Goal: Task Accomplishment & Management: Manage account settings

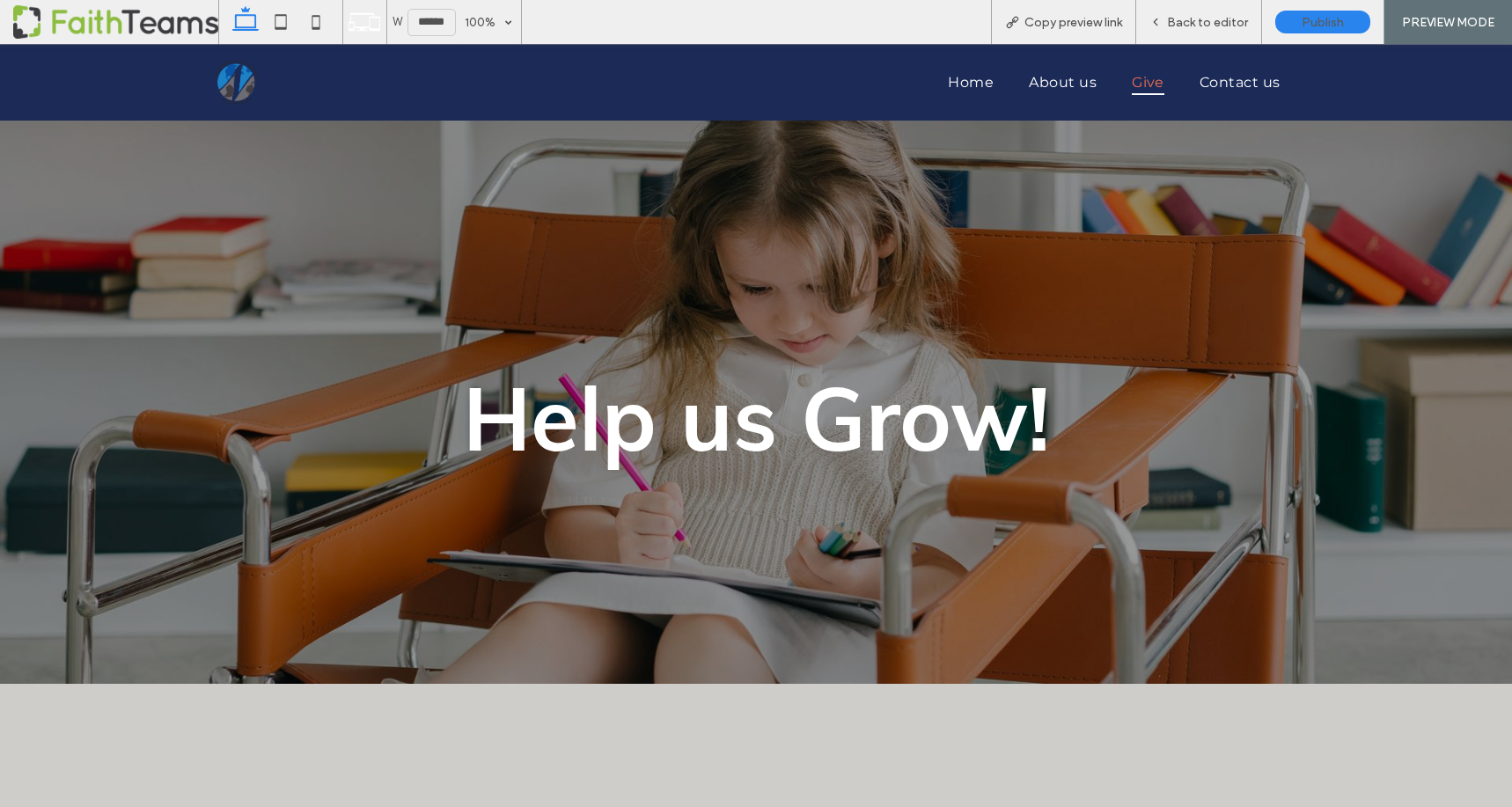
click at [693, 430] on span "Help us Grow!" at bounding box center [756, 417] width 587 height 111
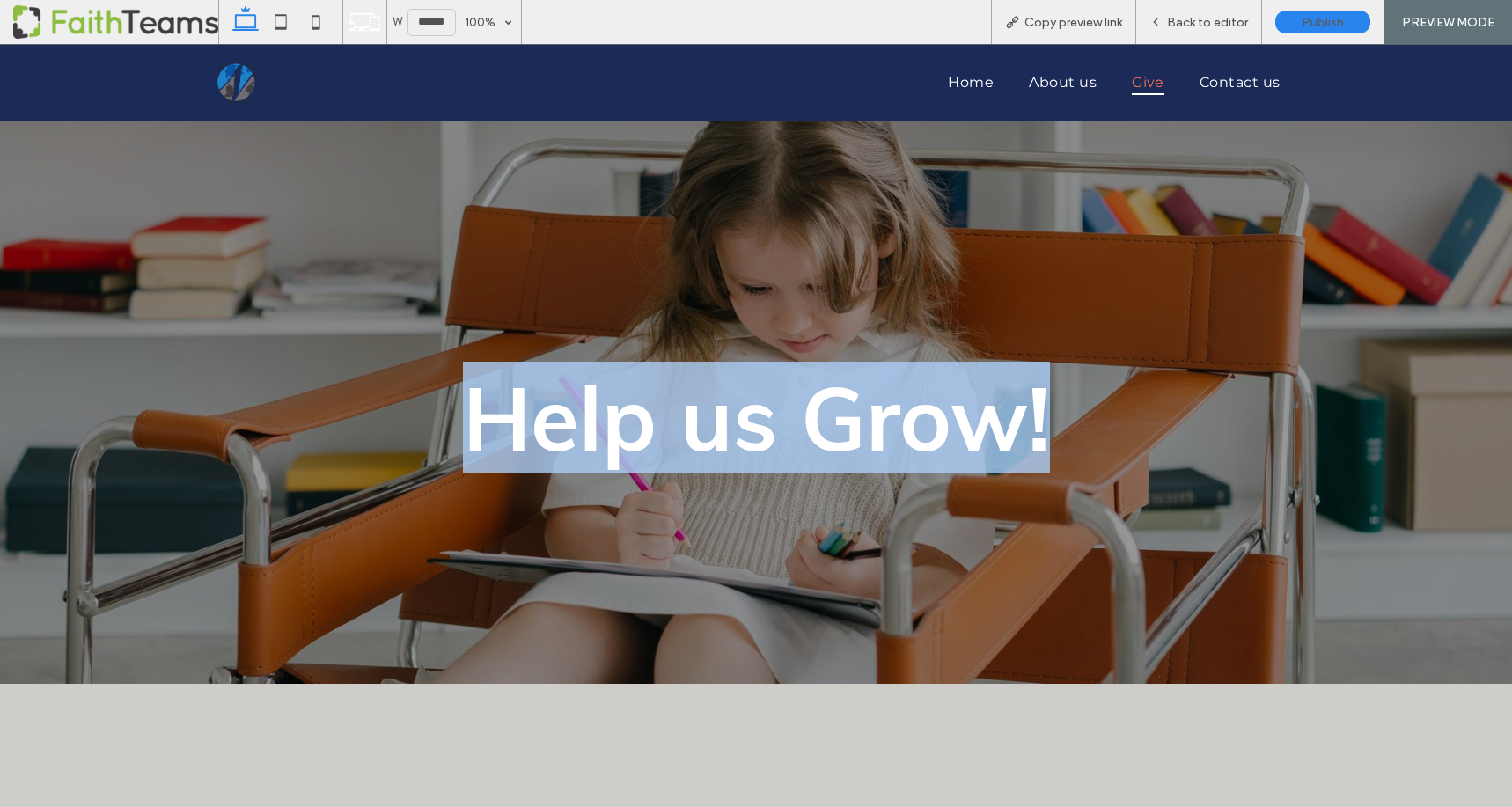
click at [693, 430] on span "Help us Grow!" at bounding box center [756, 417] width 587 height 111
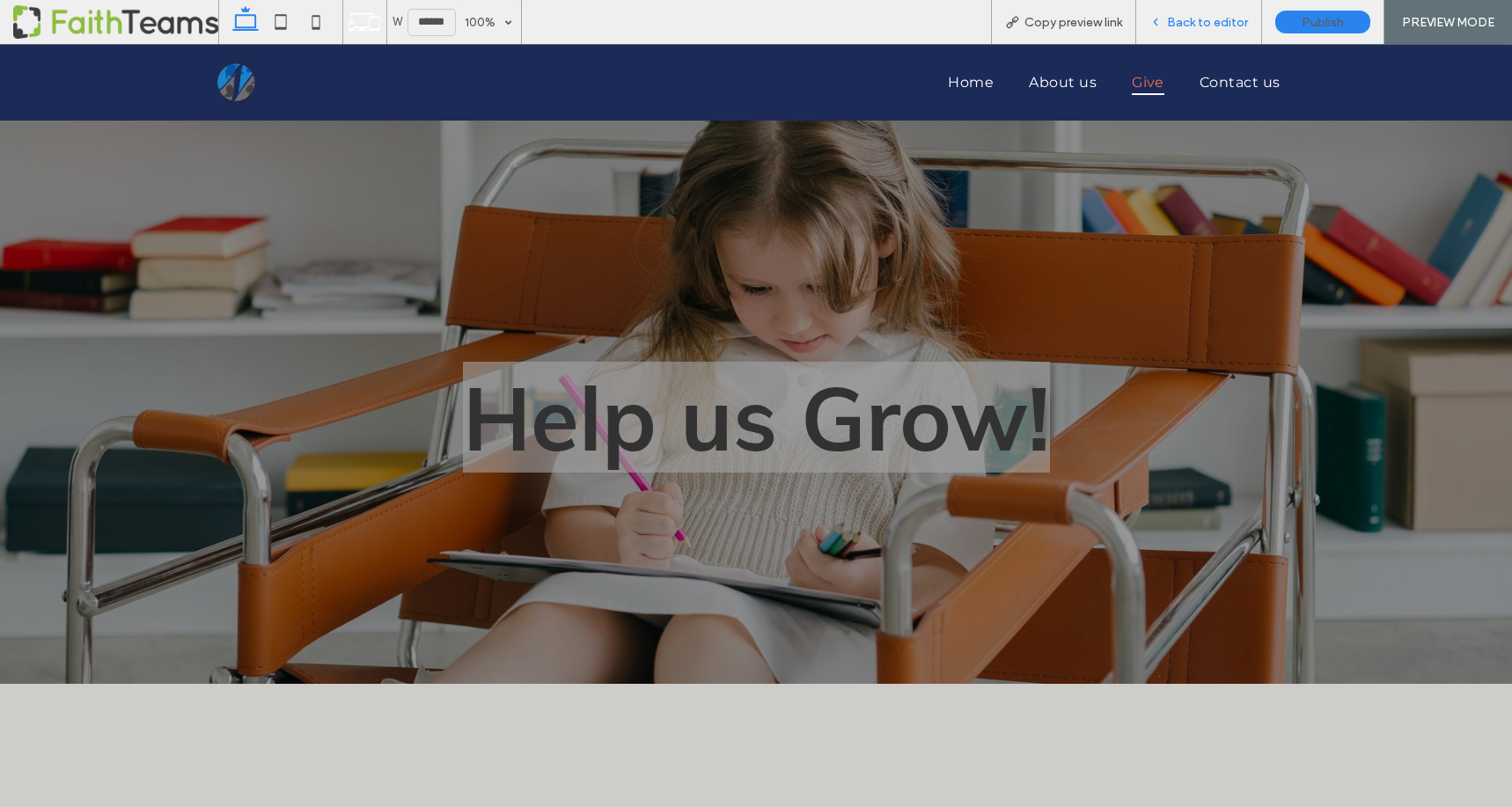
click at [1187, 29] on span "Back to editor" at bounding box center [1207, 23] width 81 height 15
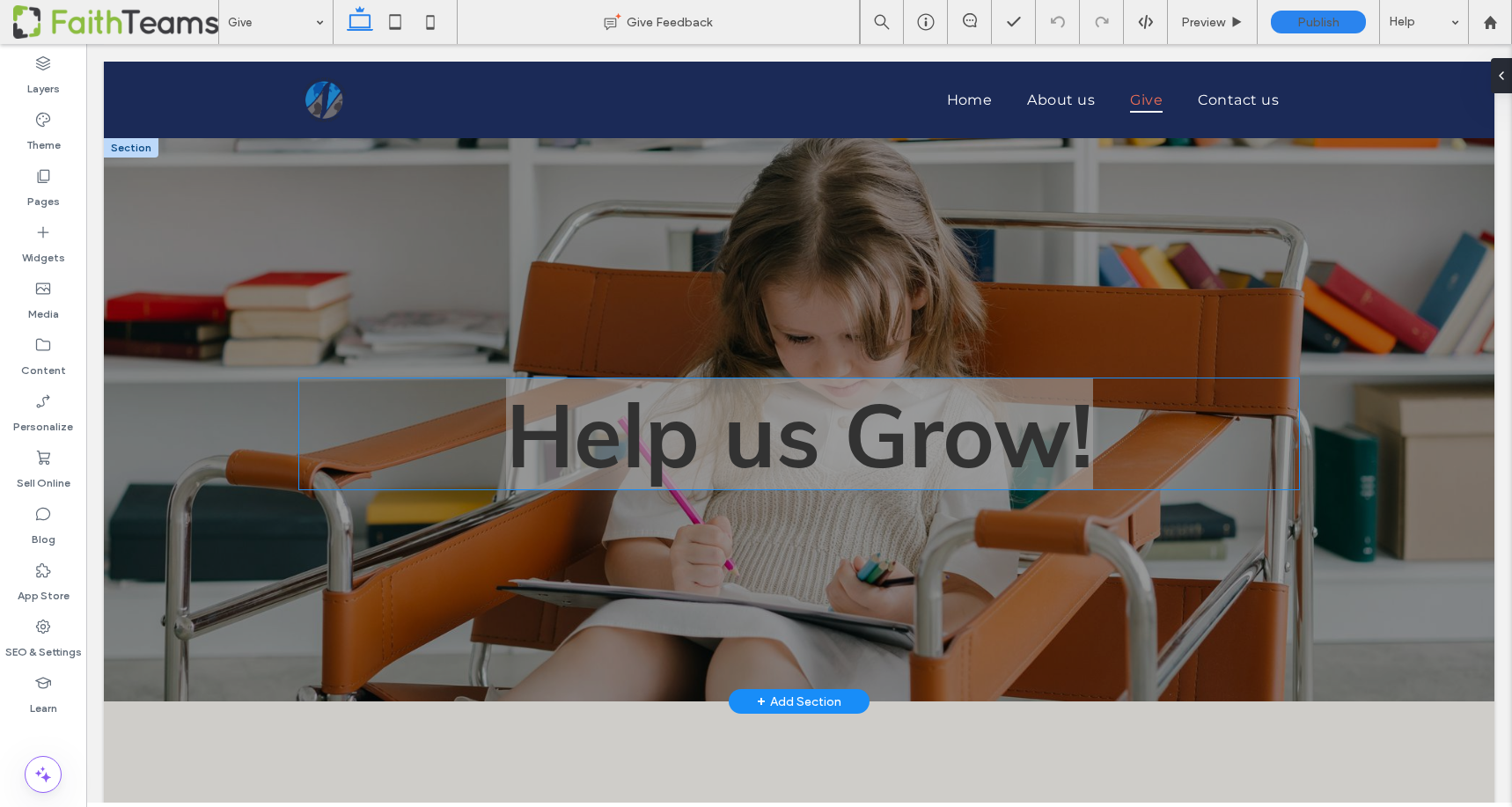
click at [722, 432] on span "Help us Grow!" at bounding box center [800, 433] width 587 height 111
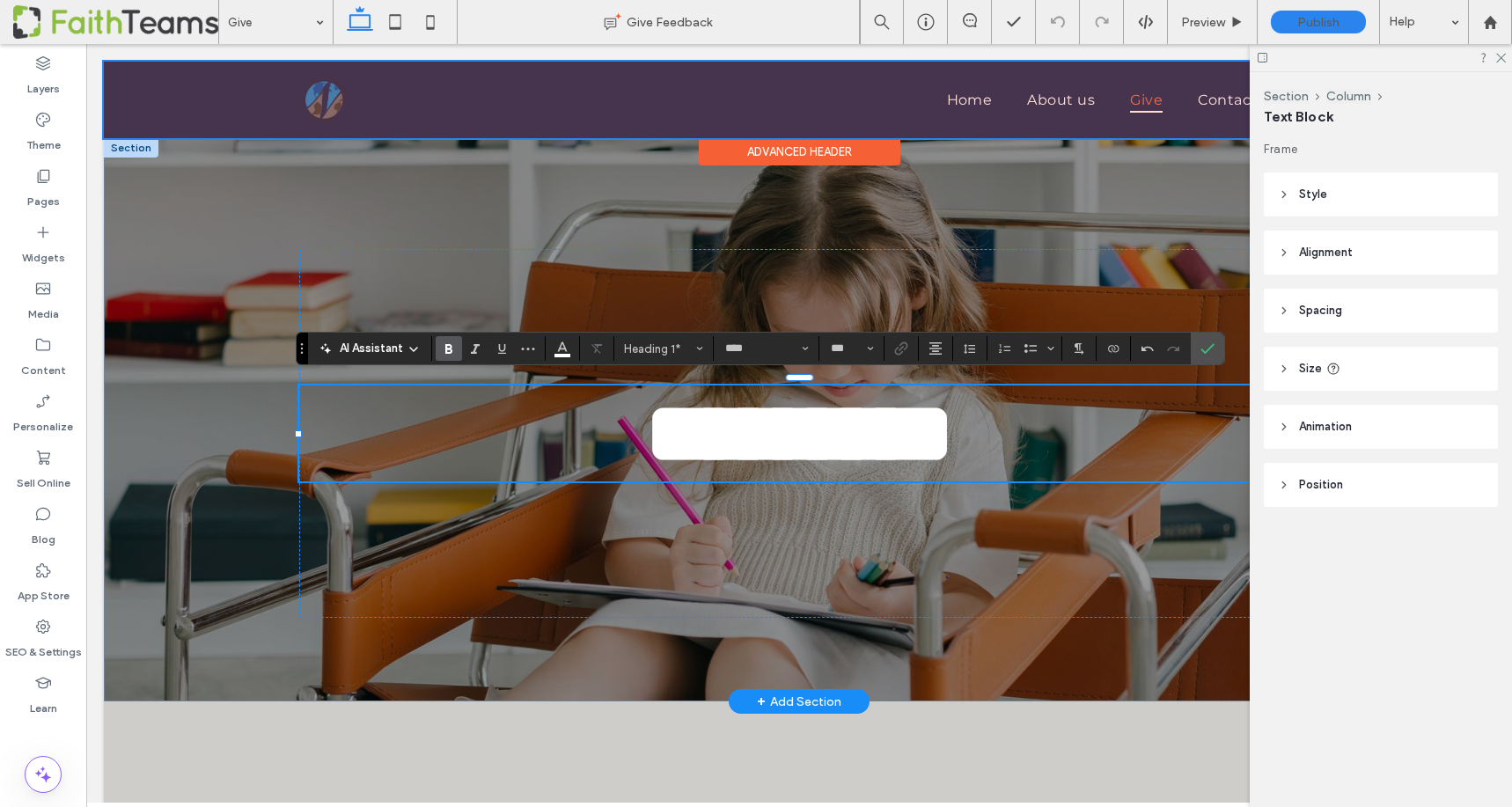
click at [1124, 128] on div at bounding box center [799, 100] width 1390 height 77
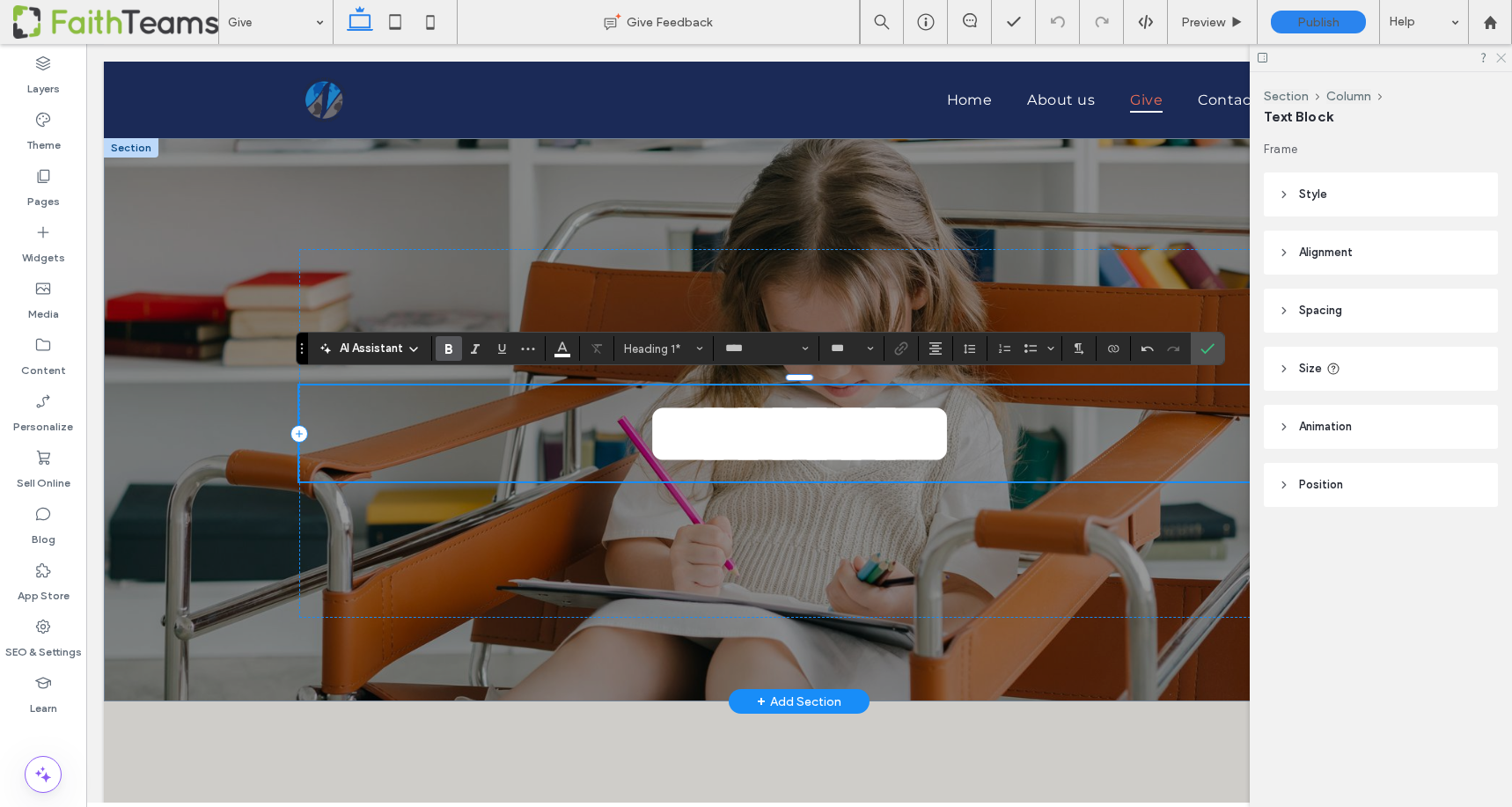
click at [1501, 57] on icon at bounding box center [1499, 57] width 12 height 12
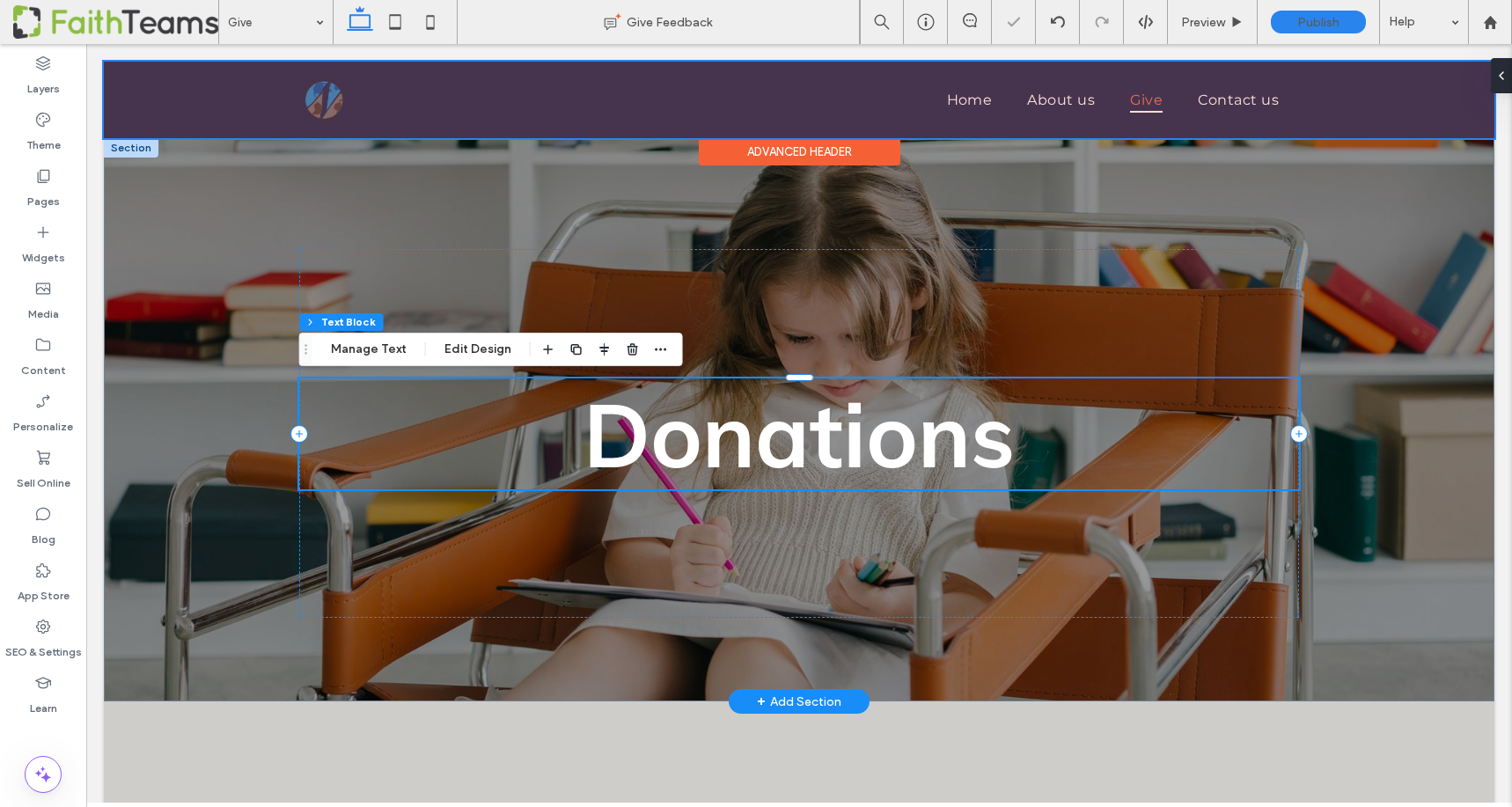
click at [1143, 104] on div at bounding box center [799, 100] width 1390 height 77
click at [1142, 99] on div at bounding box center [799, 100] width 1390 height 77
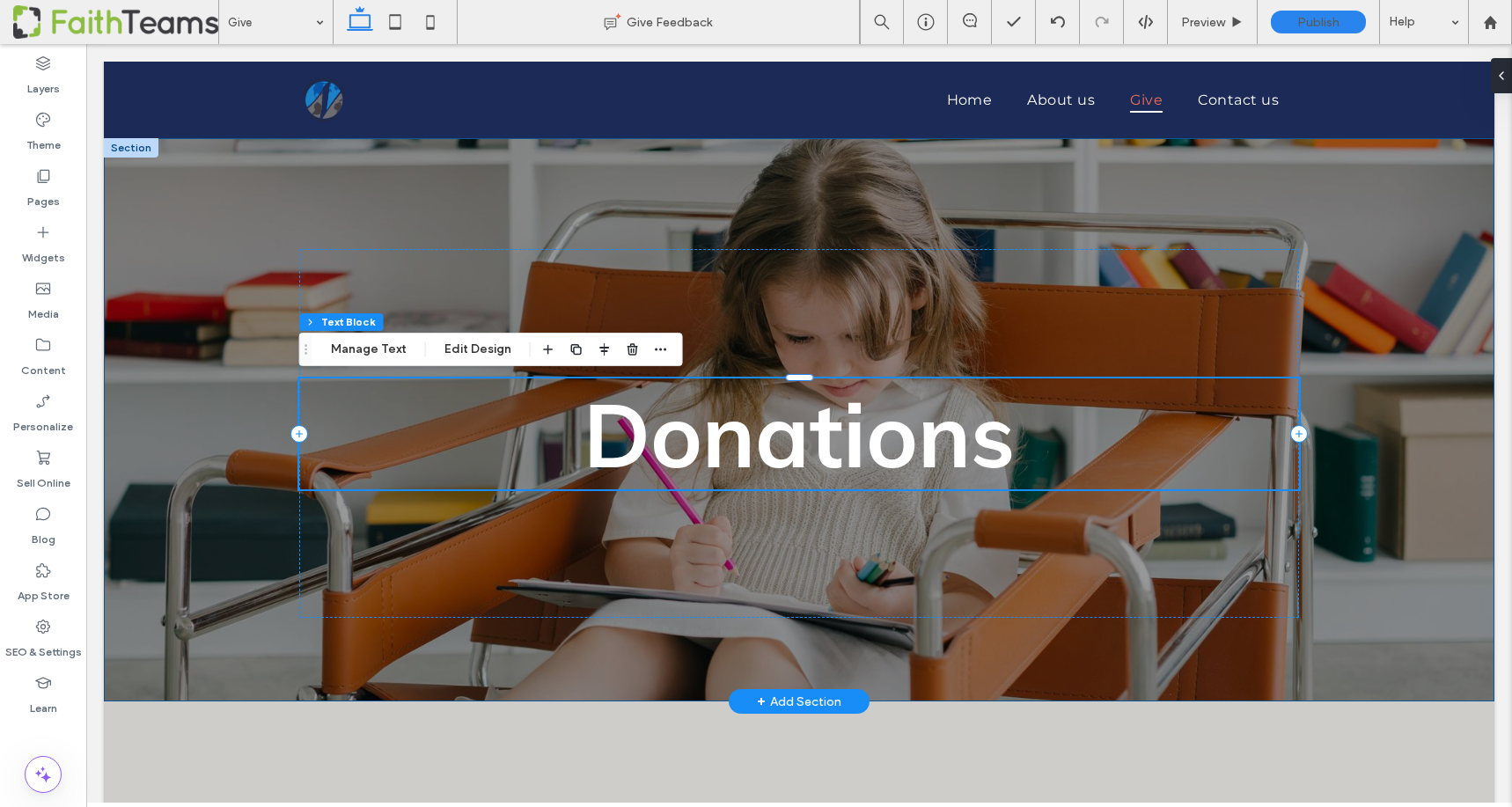
click at [1060, 221] on div "Donations" at bounding box center [799, 420] width 1056 height 563
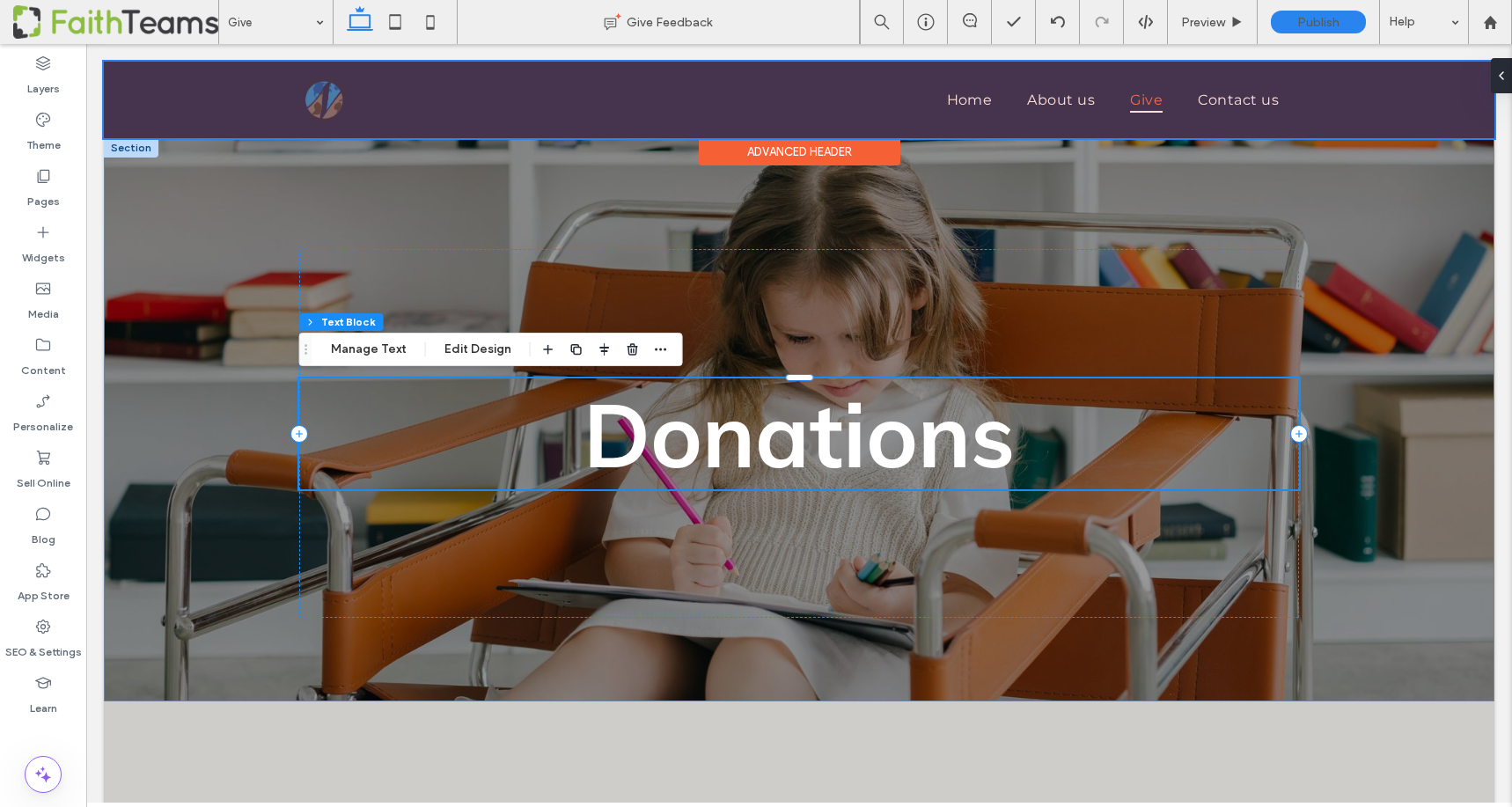
click at [1112, 100] on div at bounding box center [799, 100] width 1390 height 77
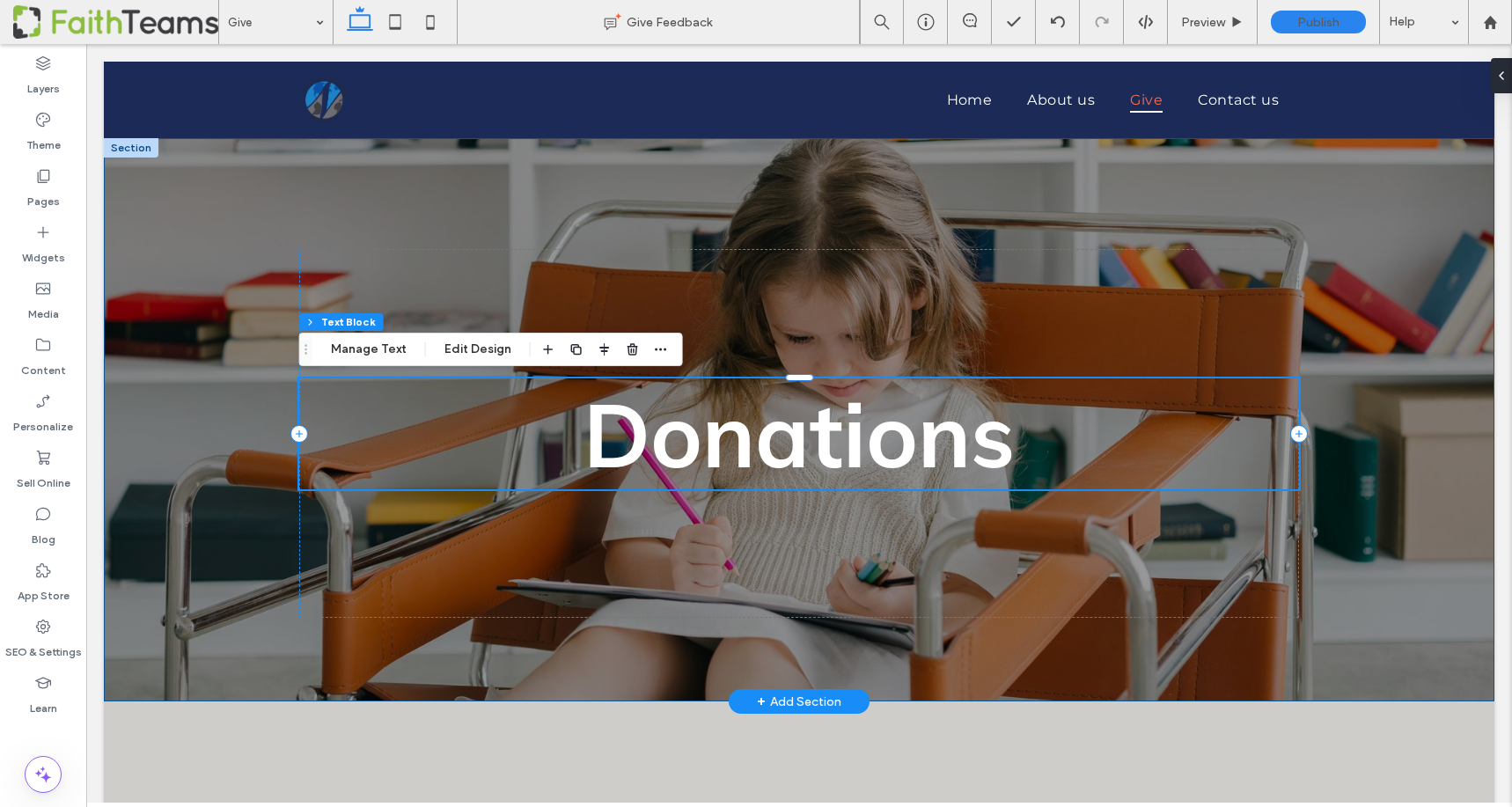
click at [1247, 210] on div "Donations" at bounding box center [799, 420] width 1056 height 563
click at [1217, 19] on span "Preview" at bounding box center [1203, 23] width 44 height 15
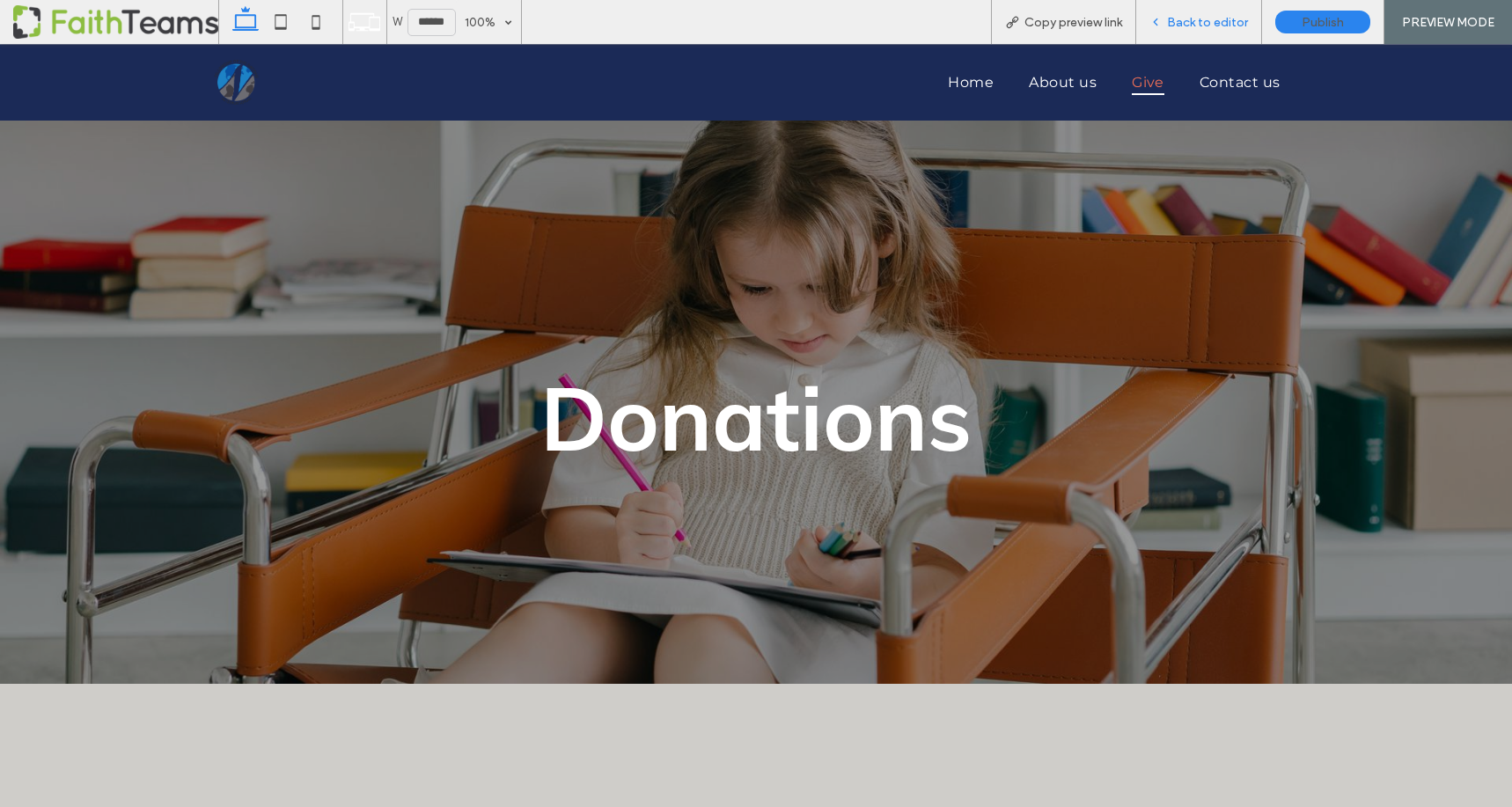
click at [1185, 19] on span "Back to editor" at bounding box center [1207, 23] width 81 height 15
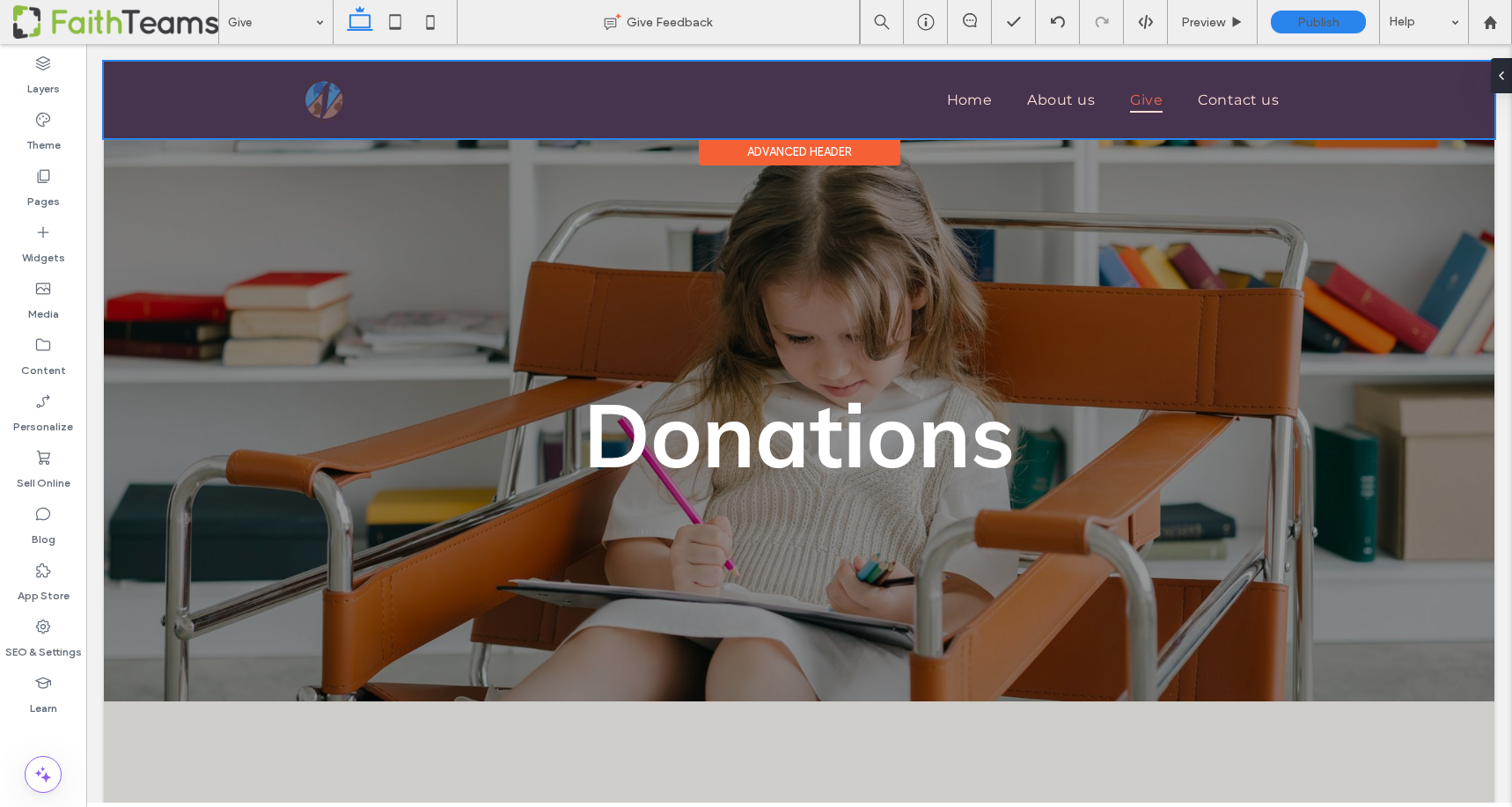
click at [1136, 98] on div at bounding box center [799, 100] width 1390 height 77
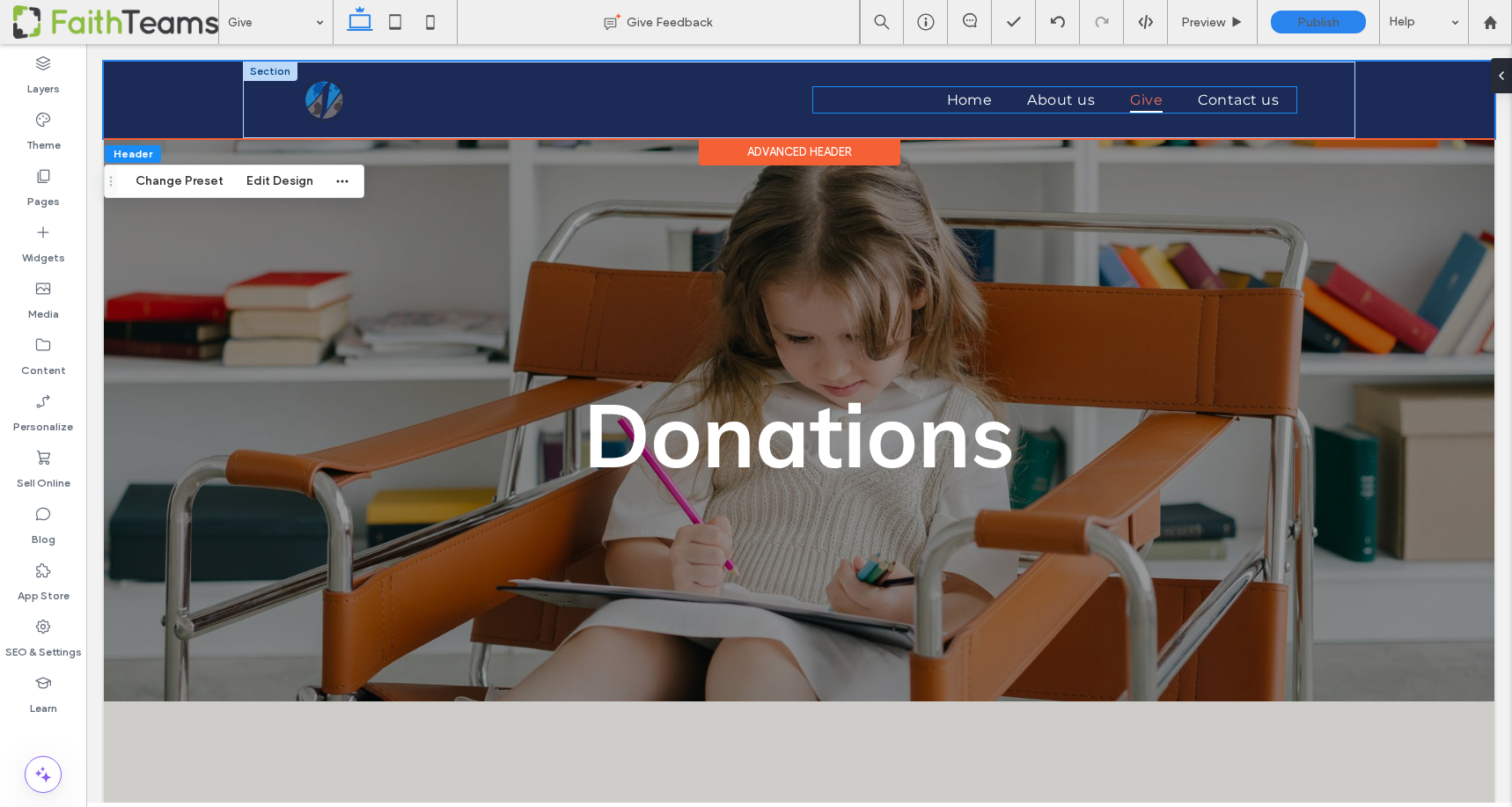
click at [1146, 97] on span "Give" at bounding box center [1146, 100] width 33 height 26
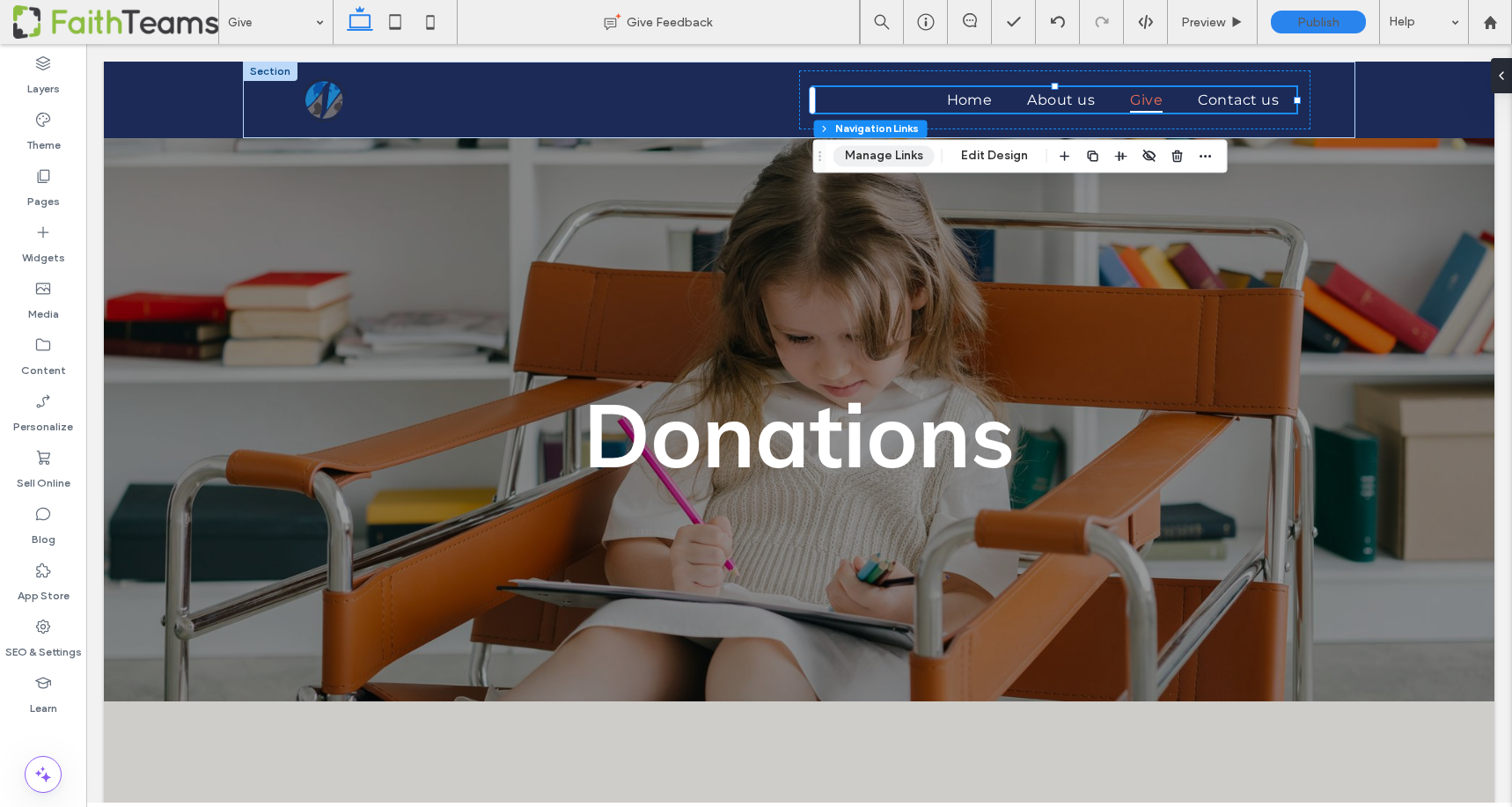
click at [886, 156] on button "Manage Links" at bounding box center [884, 156] width 101 height 21
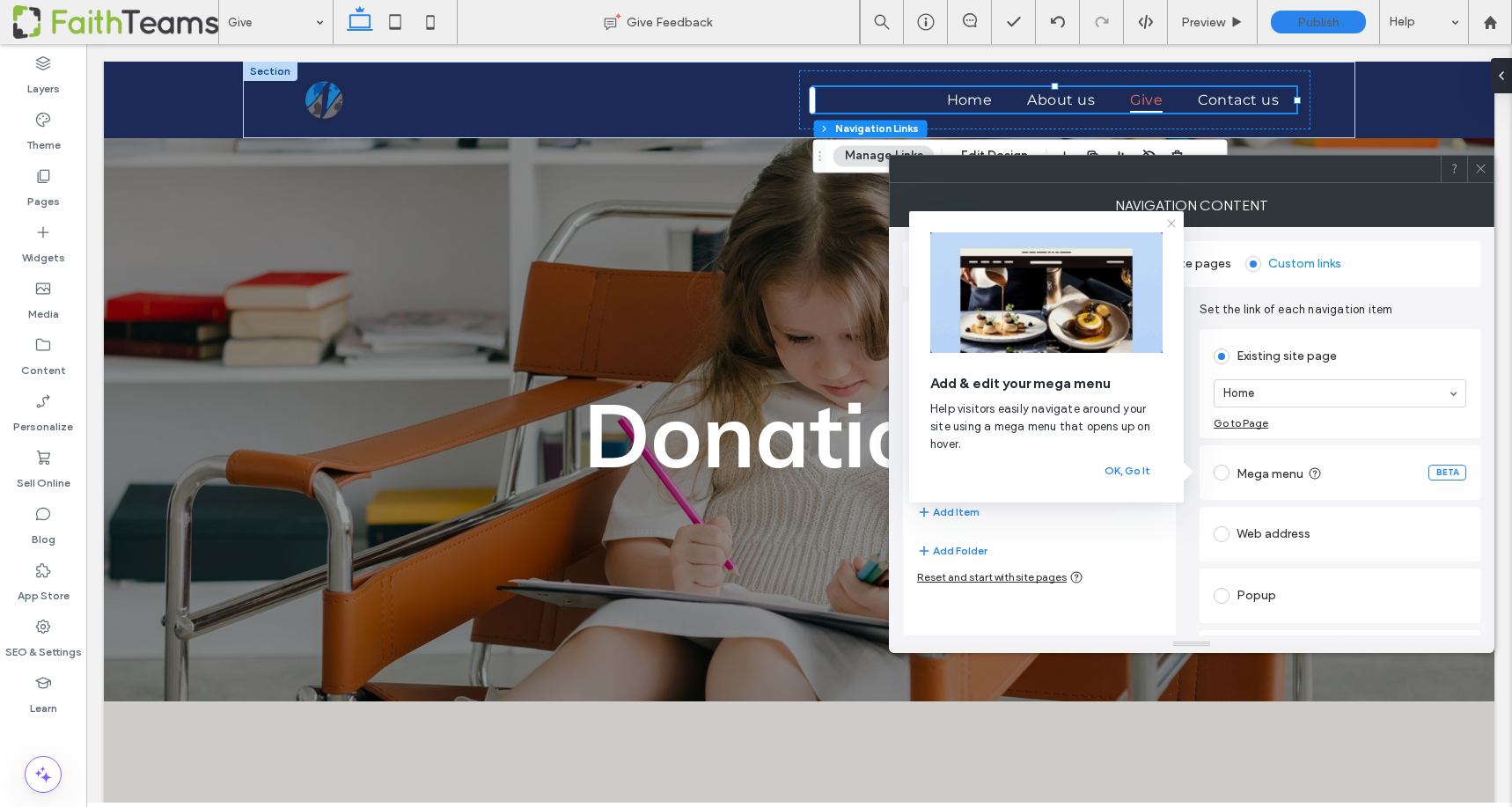
click at [1170, 221] on icon at bounding box center [1171, 223] width 14 height 14
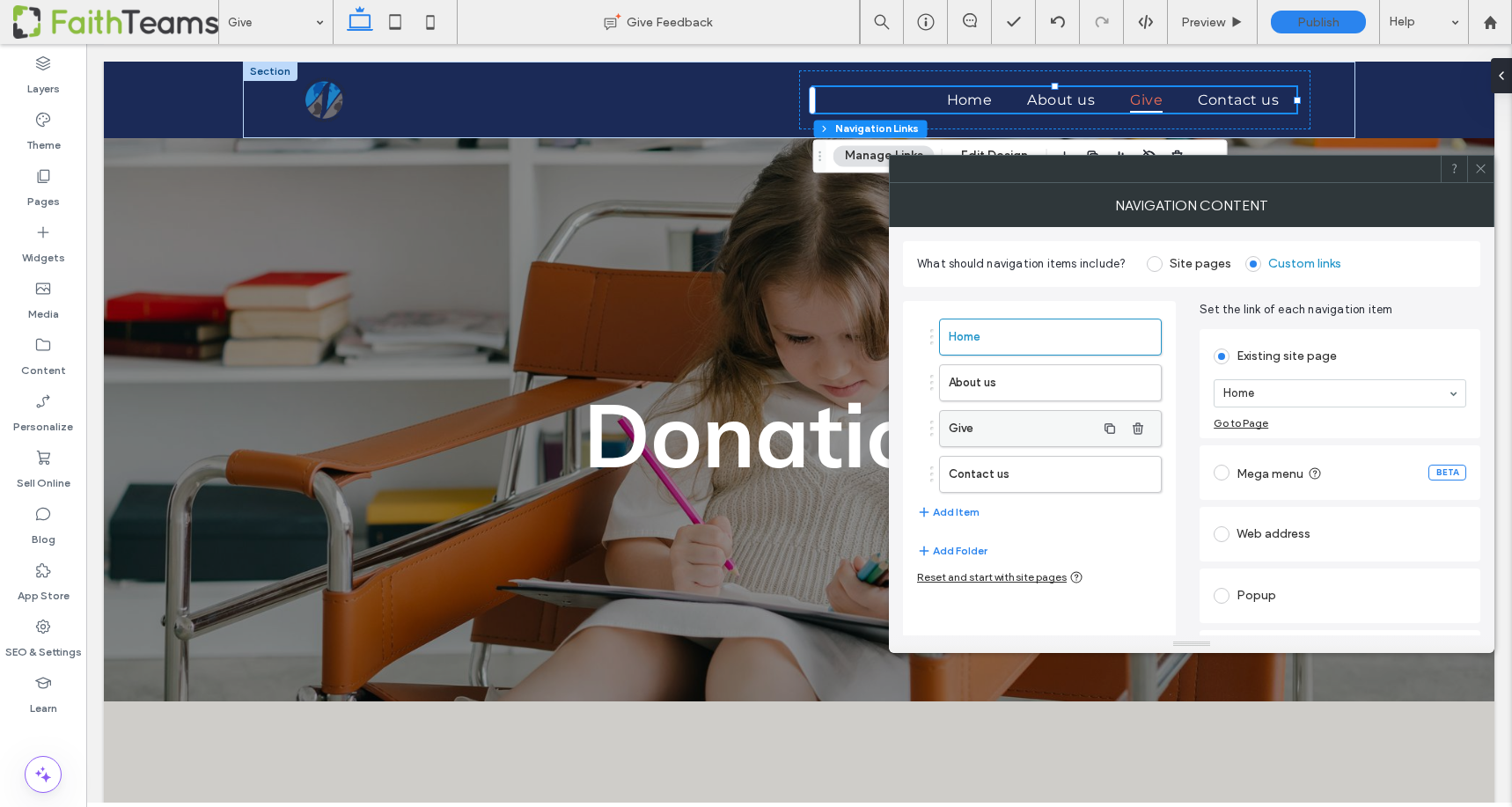
click at [1026, 426] on label "Give" at bounding box center [1022, 429] width 147 height 36
click at [40, 169] on icon at bounding box center [43, 176] width 17 height 17
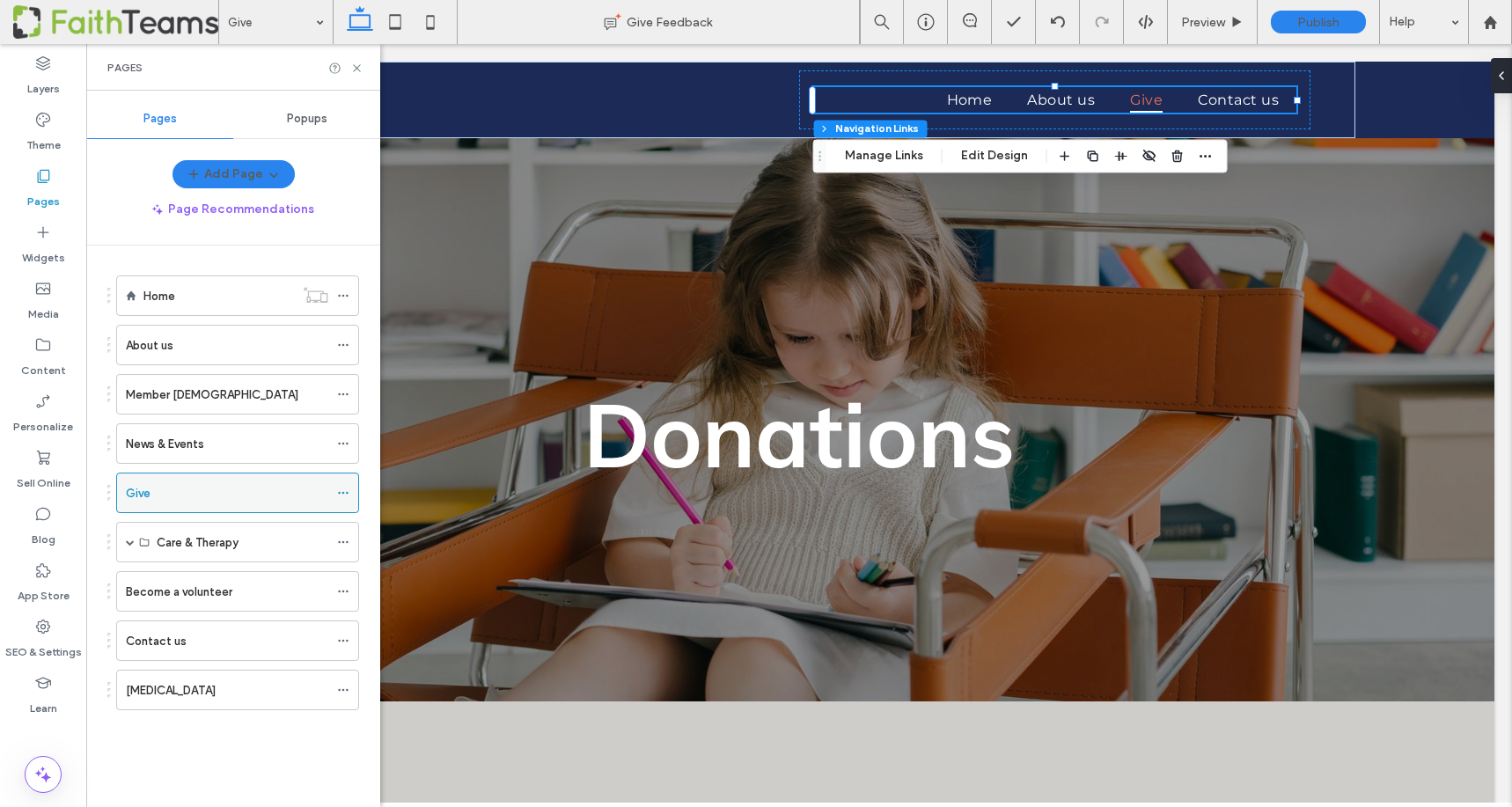
click at [157, 489] on div "Give" at bounding box center [227, 493] width 202 height 18
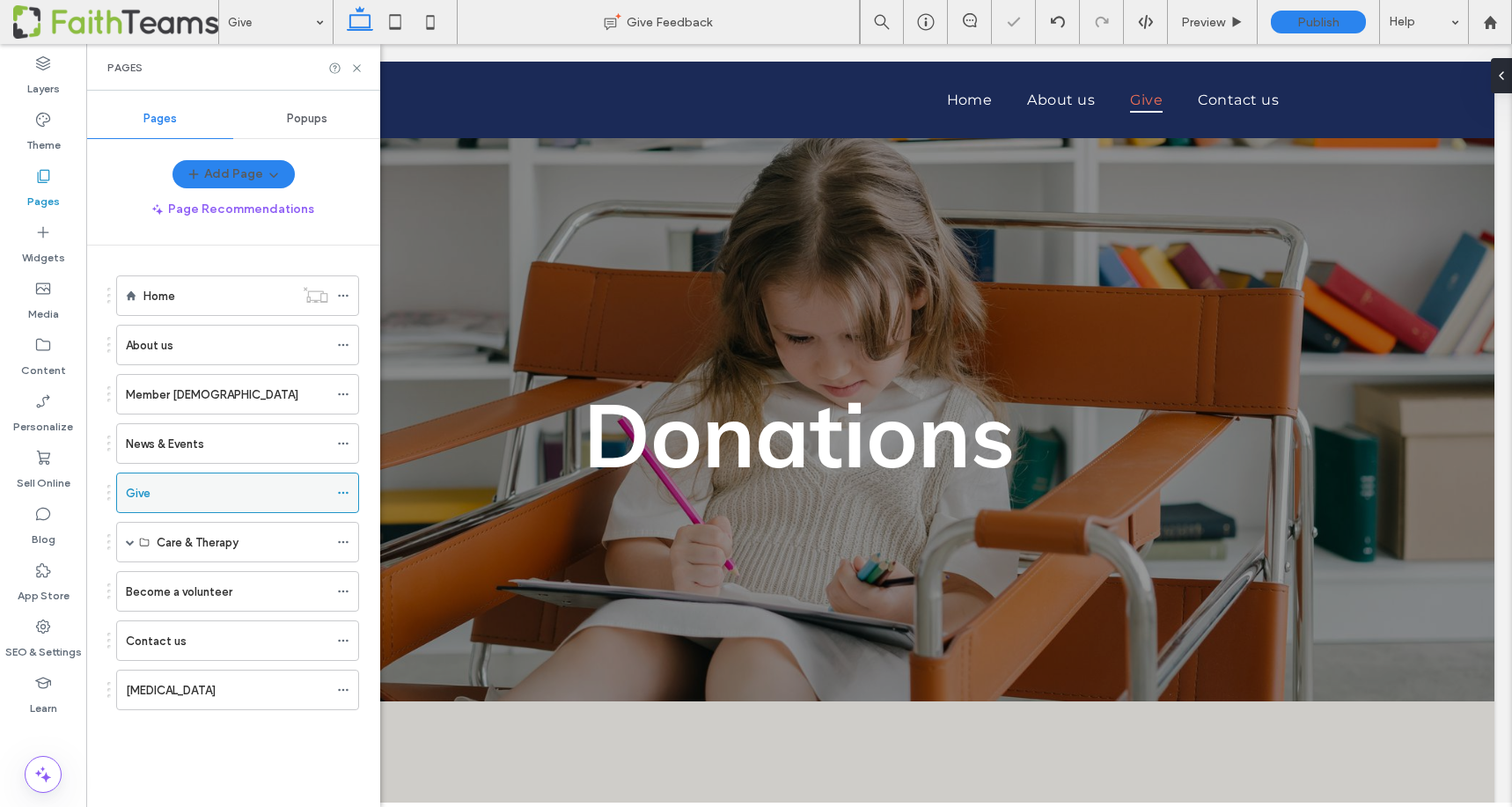
scroll to position [514, 0]
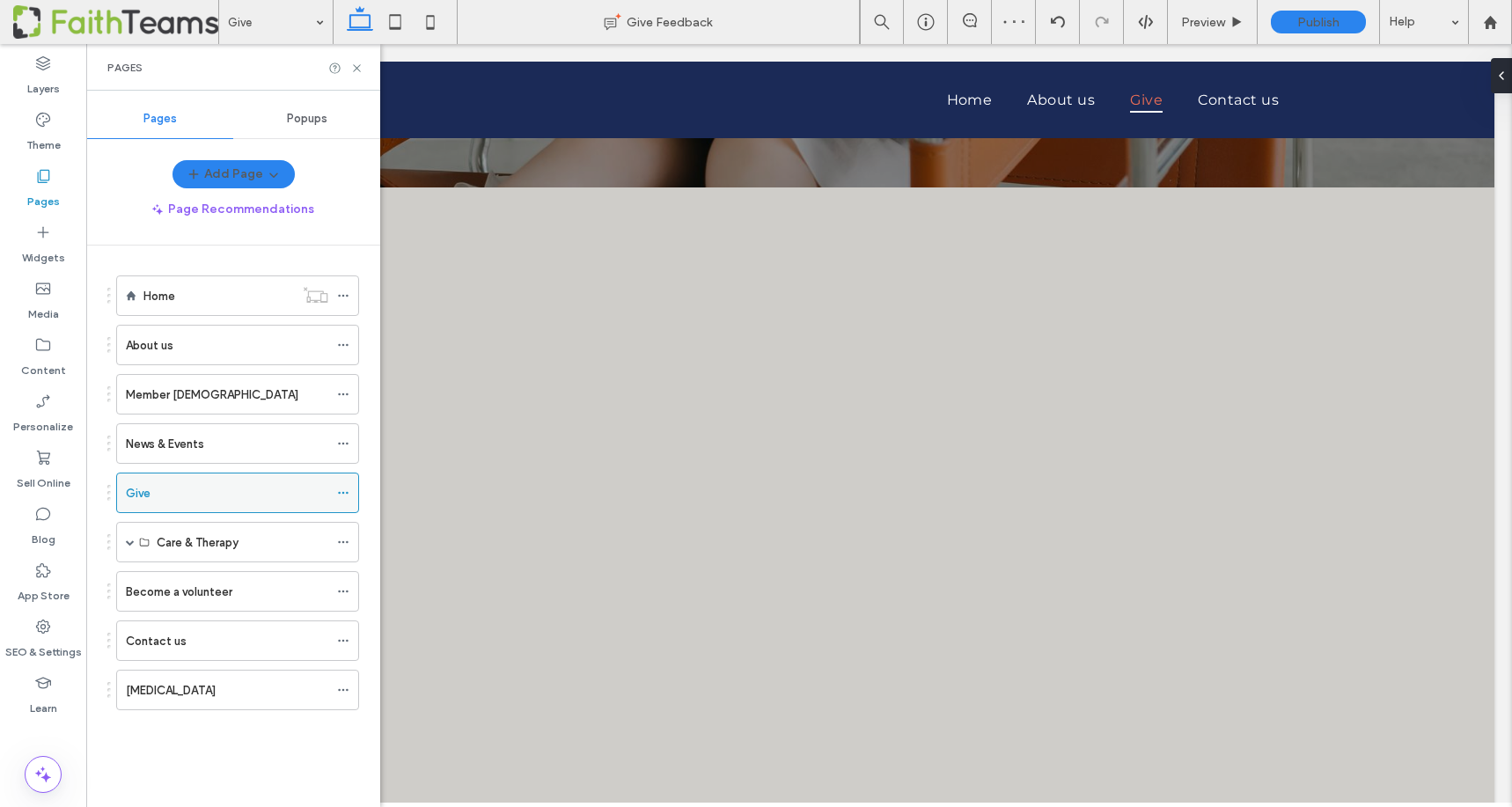
click at [157, 489] on div "Give" at bounding box center [227, 493] width 202 height 18
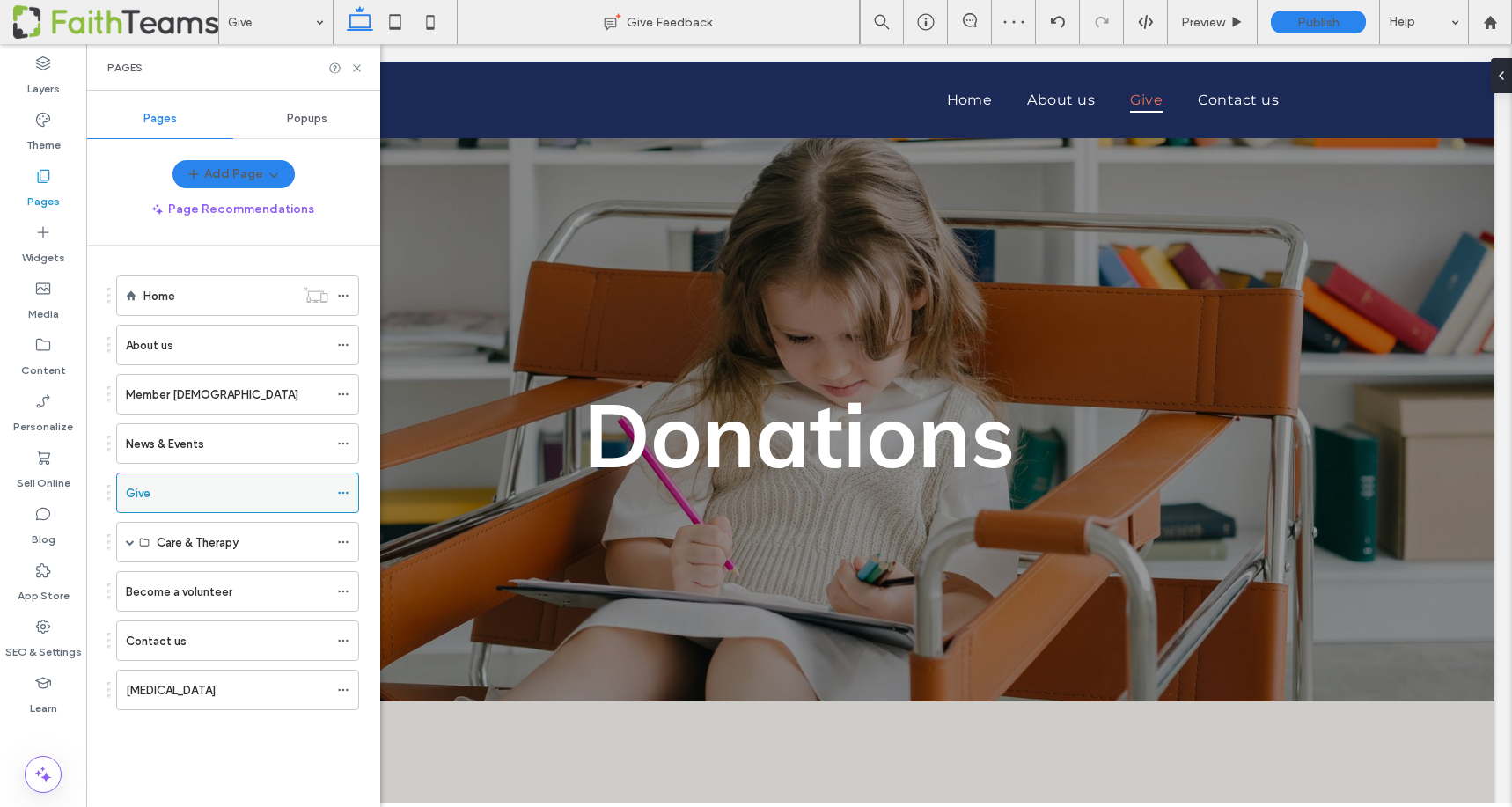
scroll to position [0, 0]
click at [345, 491] on icon at bounding box center [343, 493] width 13 height 13
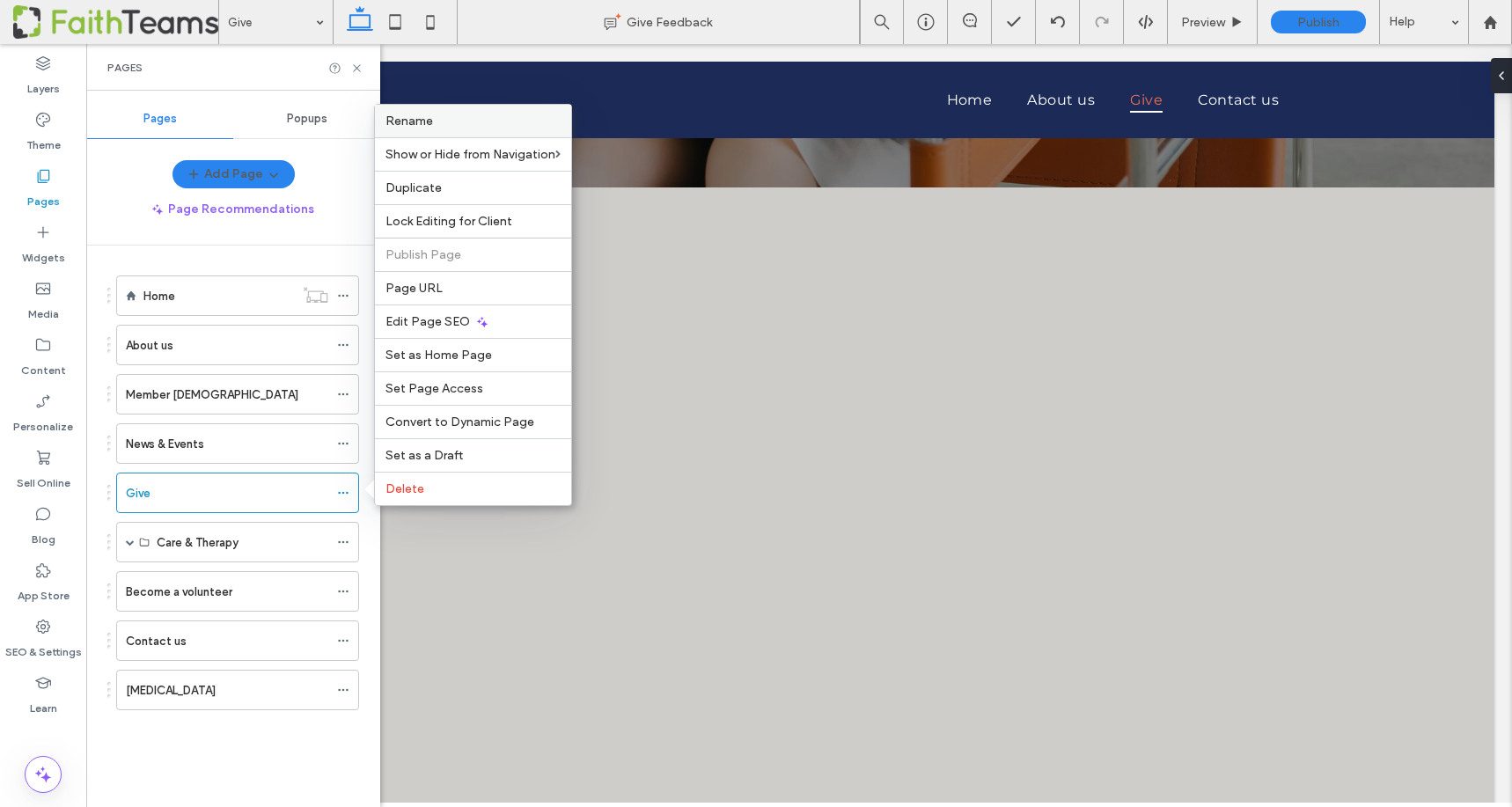
click at [416, 117] on span "Rename" at bounding box center [408, 121] width 47 height 15
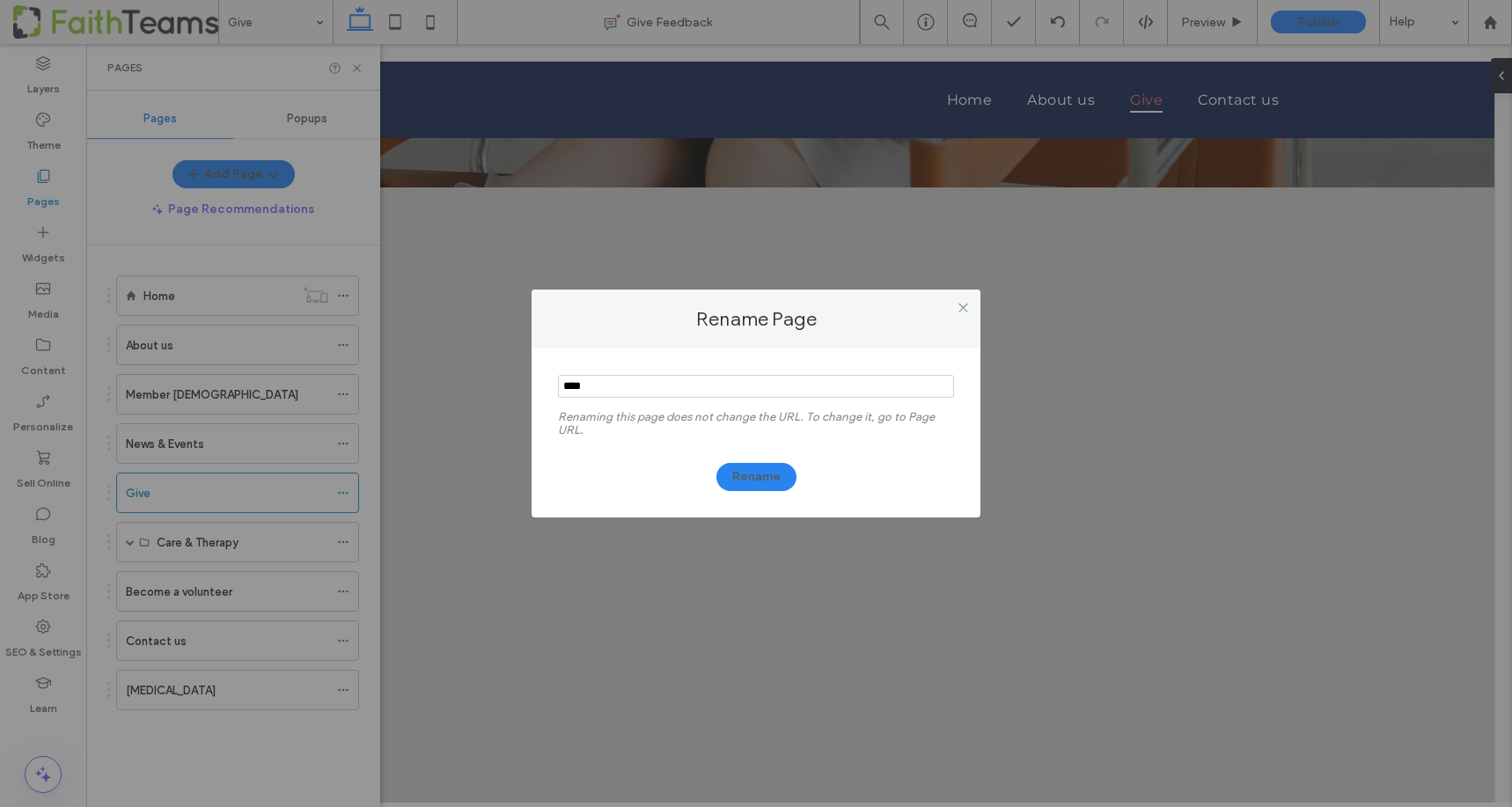
click at [643, 379] on input "notEmpty" at bounding box center [756, 386] width 396 height 23
type input "*********"
click at [754, 478] on button "Rename" at bounding box center [756, 477] width 80 height 28
